Goal: Information Seeking & Learning: Learn about a topic

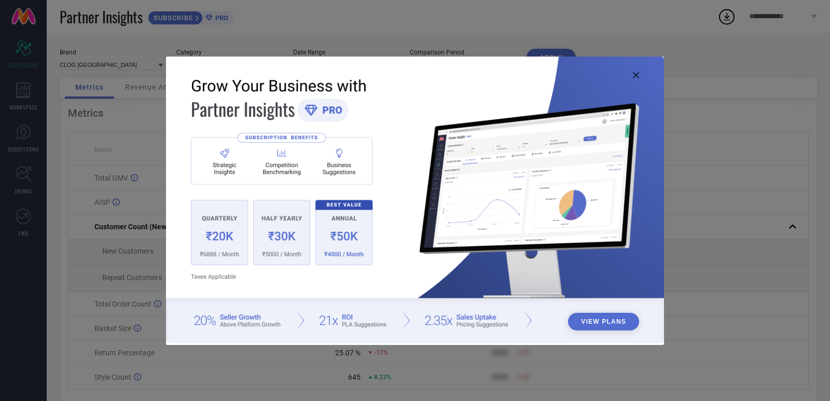
click at [634, 76] on icon at bounding box center [636, 75] width 6 height 6
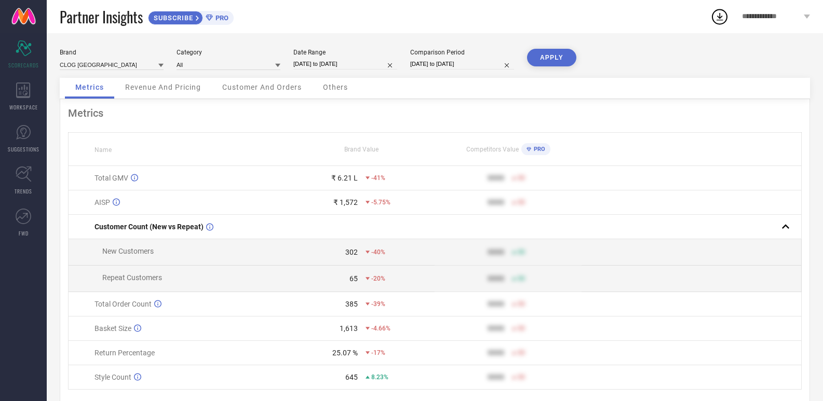
click at [158, 96] on div "Revenue And Pricing" at bounding box center [163, 88] width 97 height 21
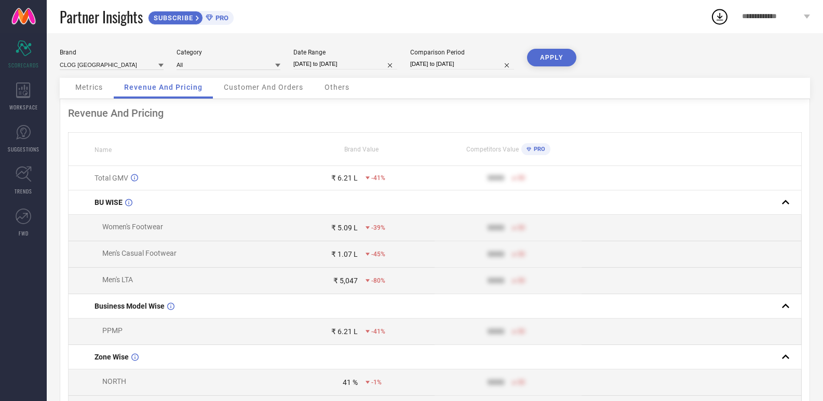
click at [261, 91] on span "Customer And Orders" at bounding box center [263, 87] width 79 height 8
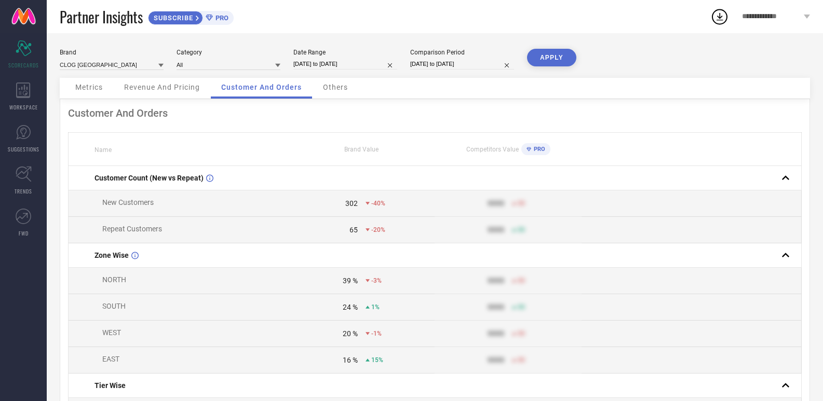
click at [333, 89] on span "Others" at bounding box center [335, 87] width 25 height 8
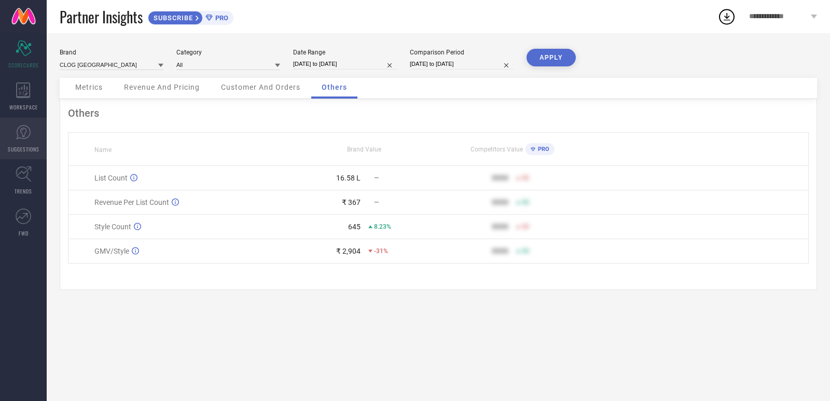
click at [20, 148] on span "SUGGESTIONS" at bounding box center [24, 149] width 32 height 8
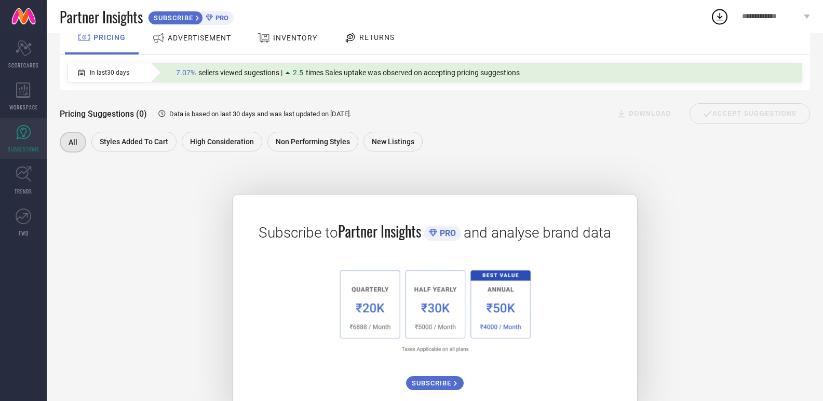
scroll to position [63, 0]
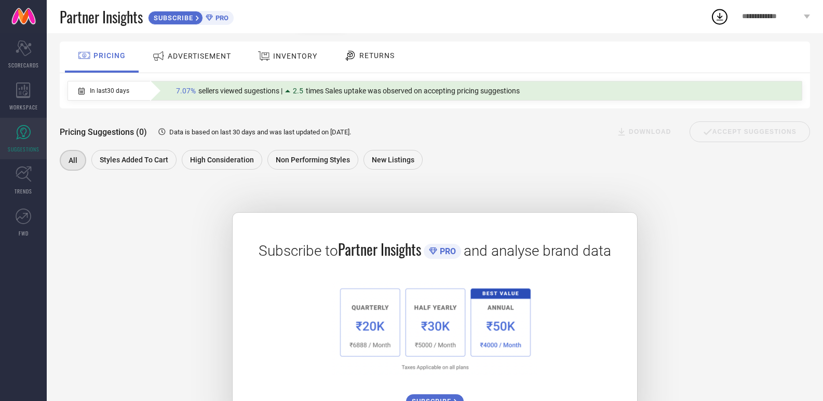
click at [205, 57] on span "ADVERTISEMENT" at bounding box center [199, 56] width 63 height 8
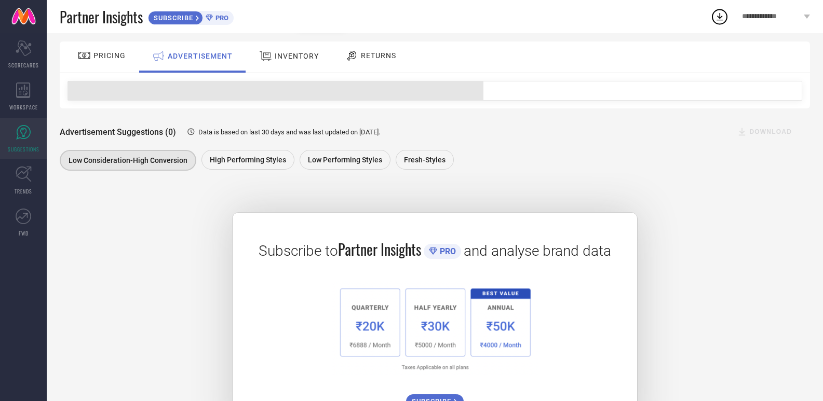
click at [276, 60] on span "INVENTORY" at bounding box center [297, 56] width 44 height 8
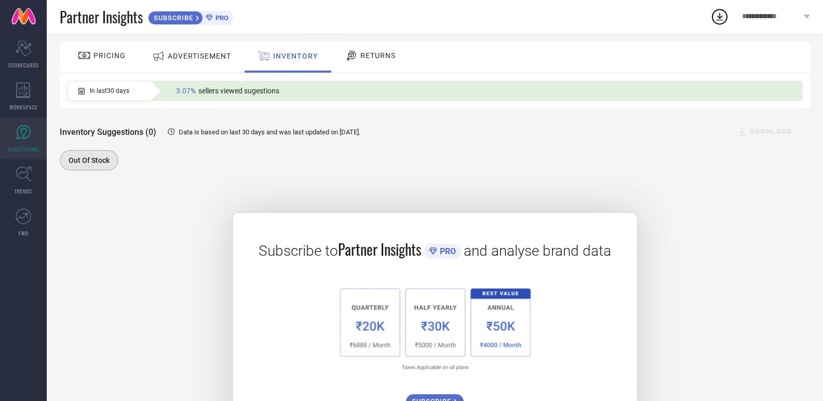
click at [373, 58] on span "RETURNS" at bounding box center [377, 55] width 35 height 8
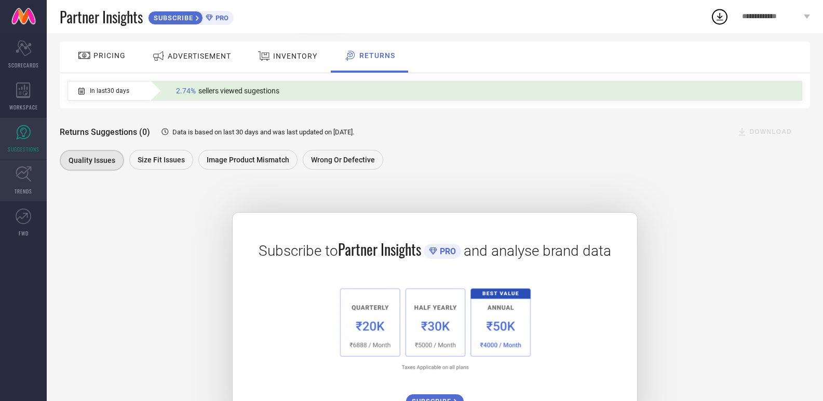
click at [17, 181] on icon at bounding box center [24, 174] width 16 height 16
